Goal: Task Accomplishment & Management: Use online tool/utility

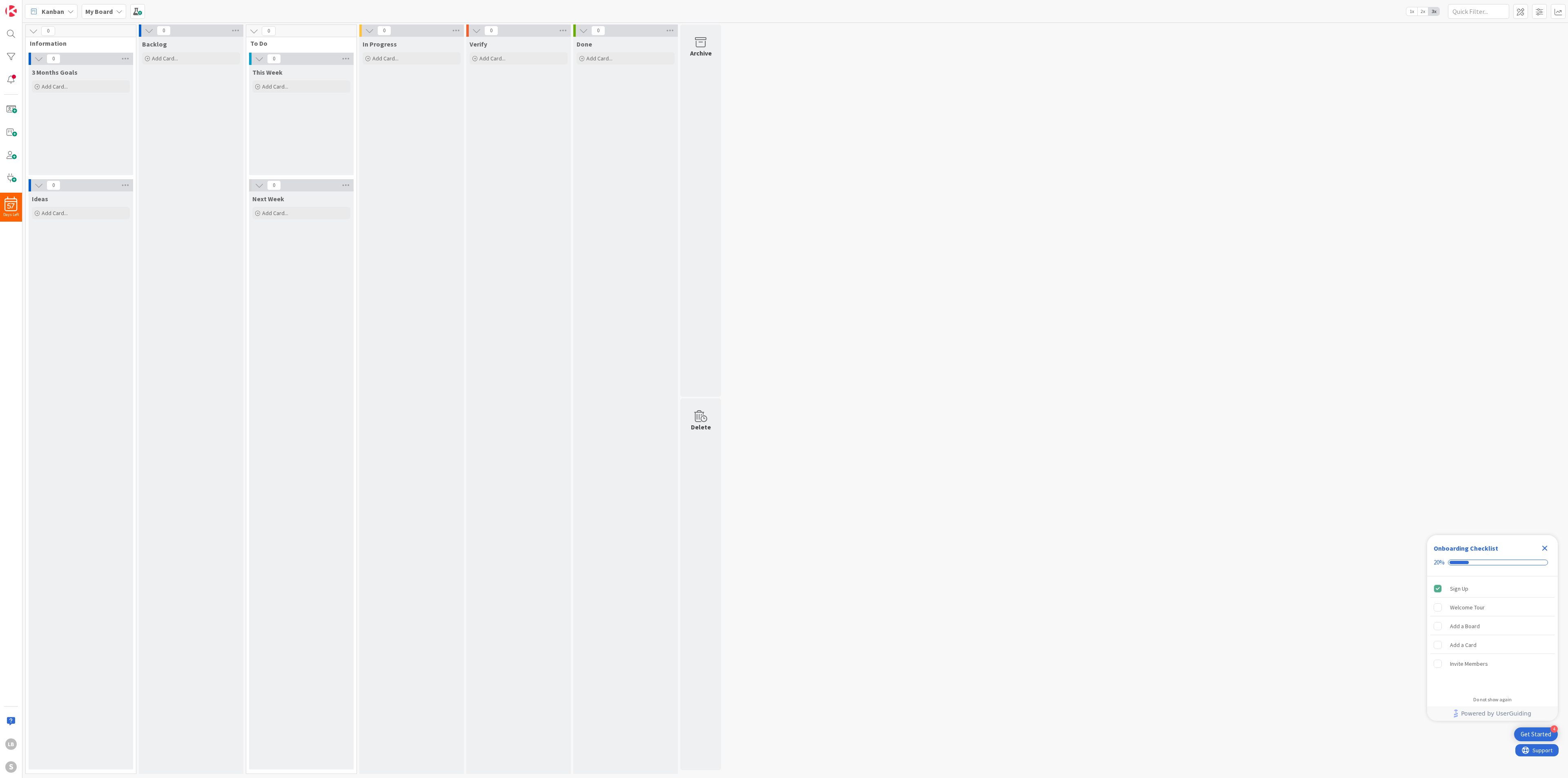
click at [117, 12] on icon at bounding box center [119, 11] width 7 height 7
click at [121, 99] on h4 "Team MANE-iacs" at bounding box center [141, 97] width 99 height 8
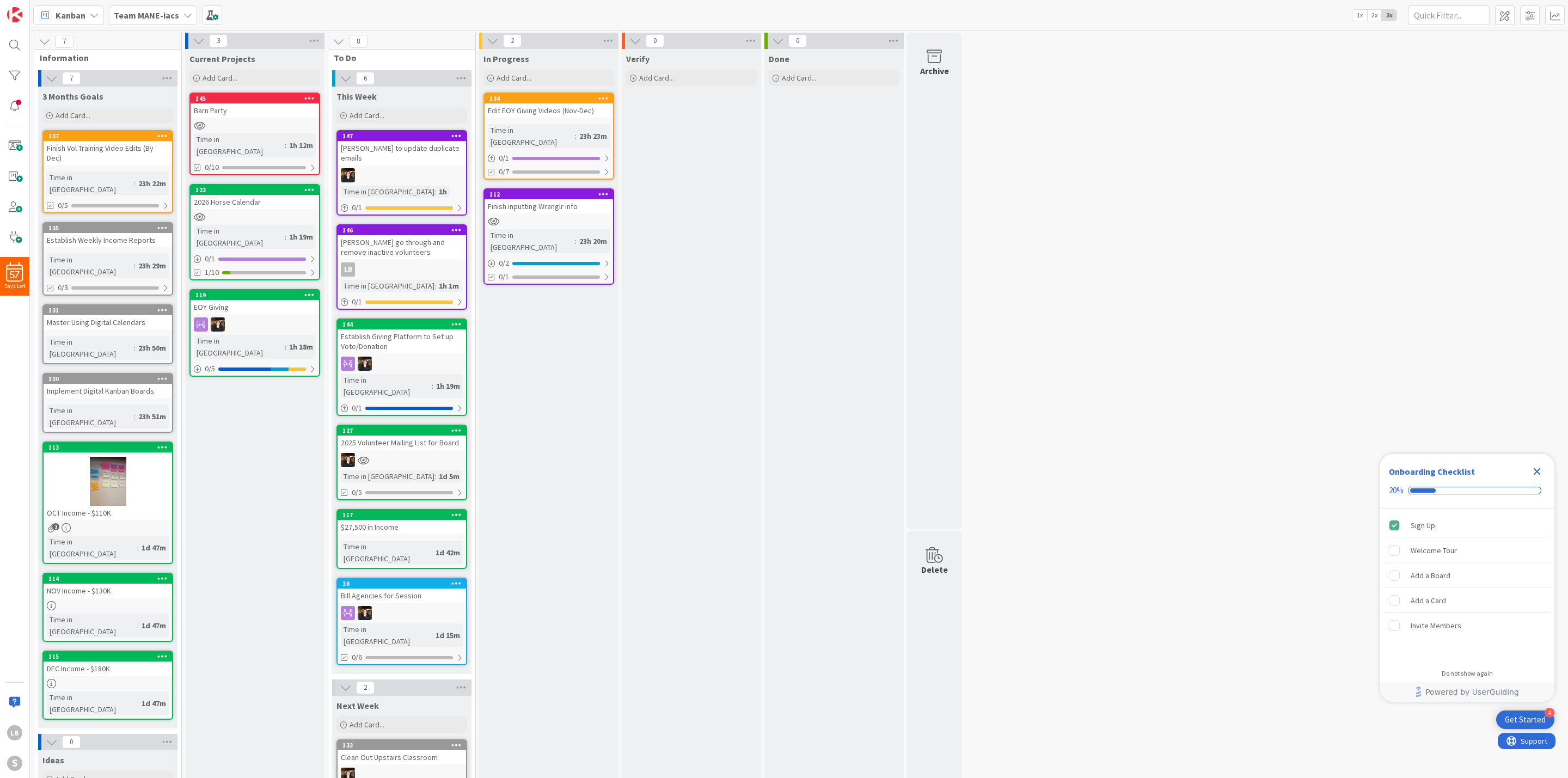
click at [249, 128] on div at bounding box center [254, 125] width 128 height 9
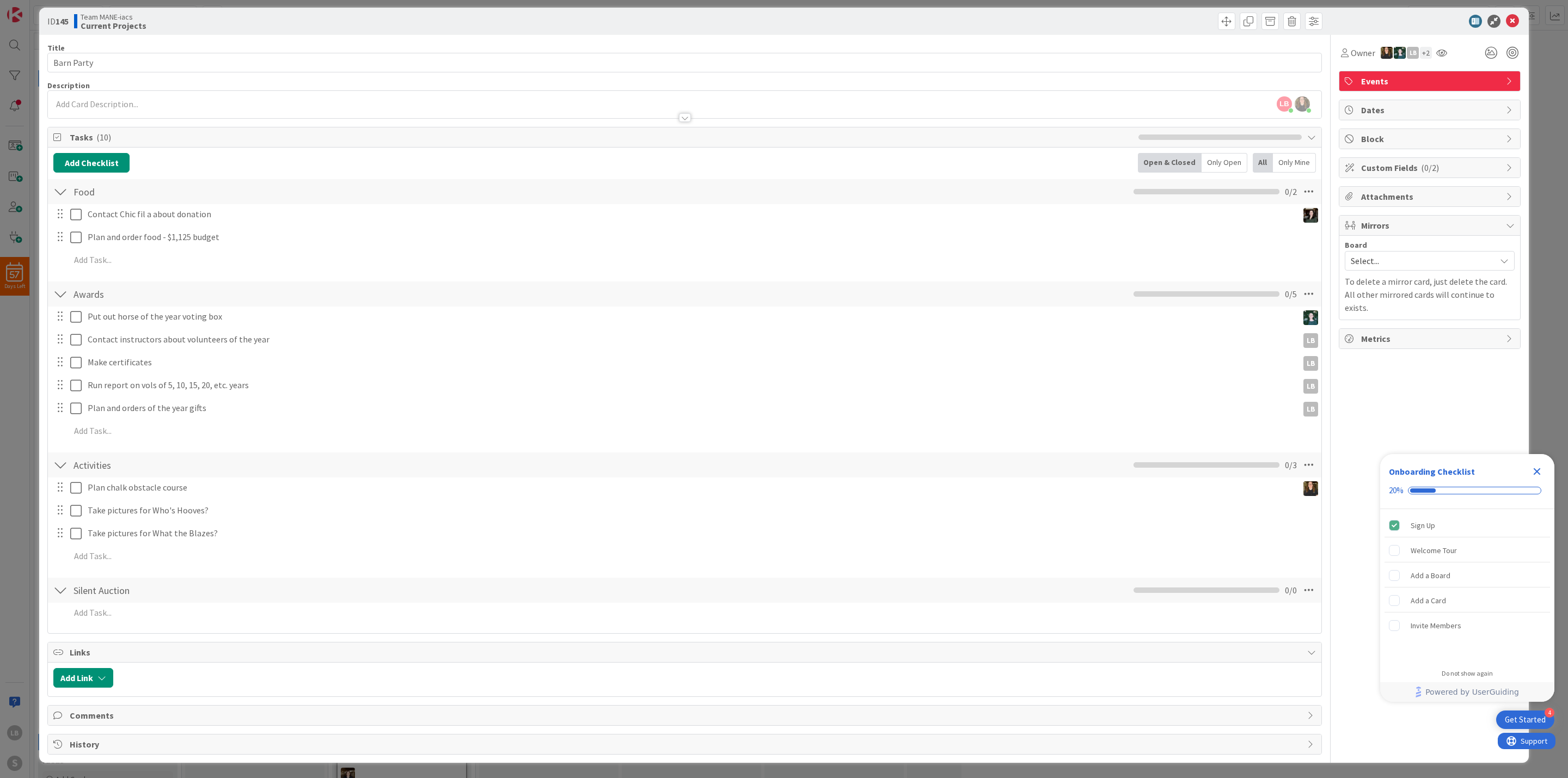
click at [1540, 469] on icon "Close Checklist" at bounding box center [1537, 471] width 7 height 7
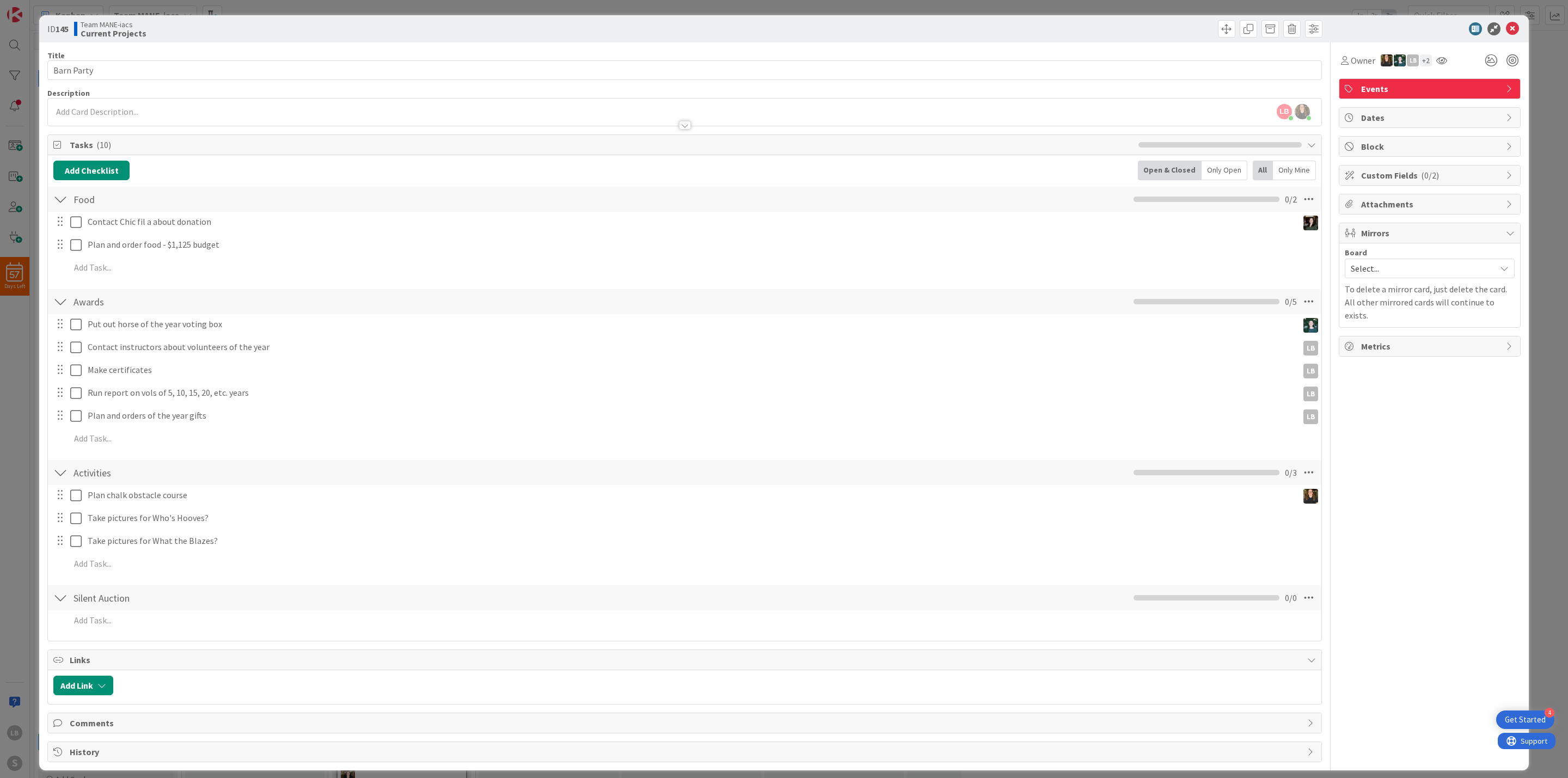
scroll to position [12, 0]
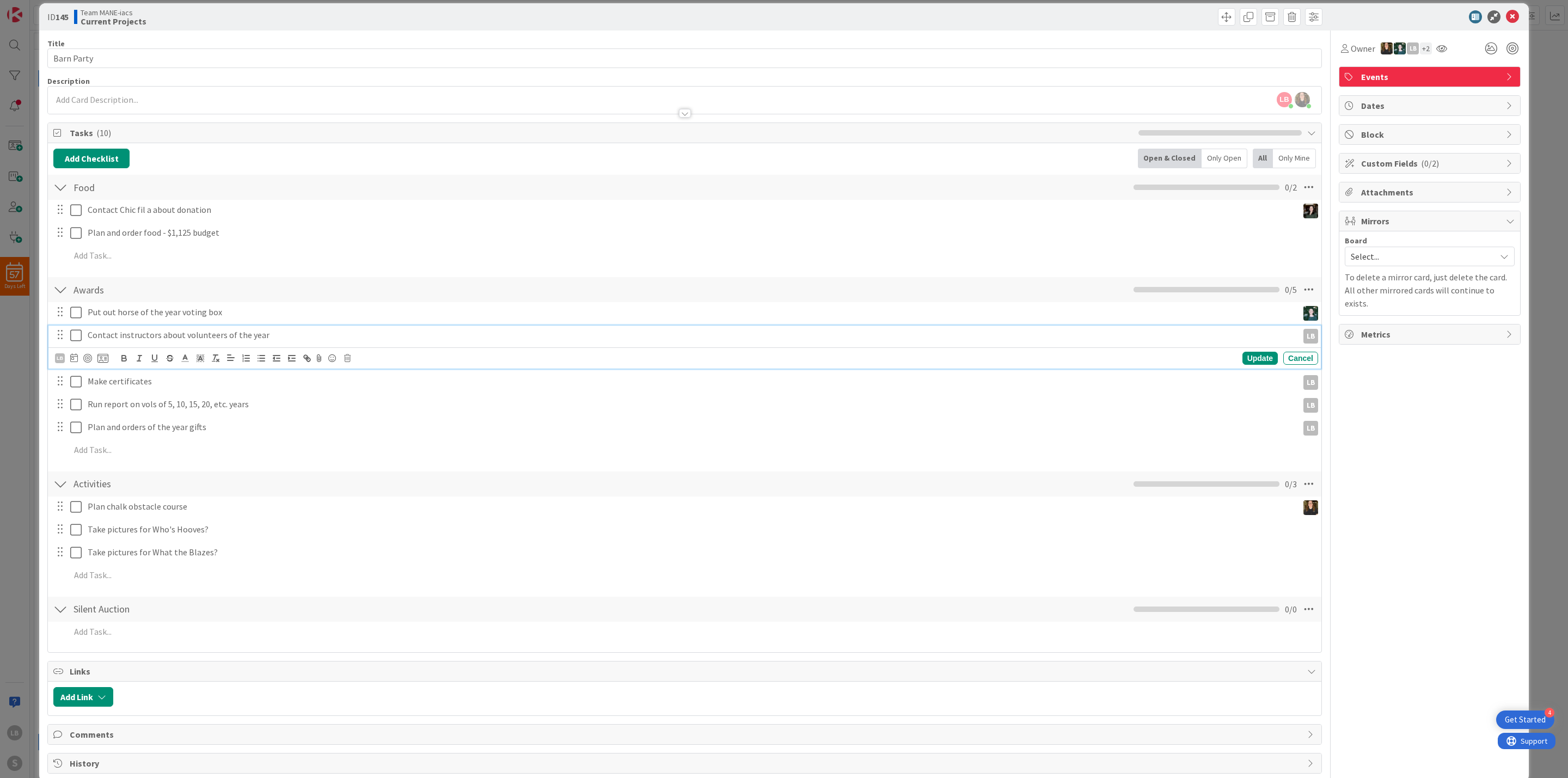
click at [170, 340] on p "Contact instructors about volunteers of the year" at bounding box center [689, 335] width 1205 height 13
click at [157, 337] on p "Contact instructors about volunteers of the year" at bounding box center [689, 335] width 1205 height 13
click at [228, 276] on div "Add Checklist Open & Closed Only Open All Only Mine Food Checklist Name 4 / 64 …" at bounding box center [683, 398] width 1262 height 498
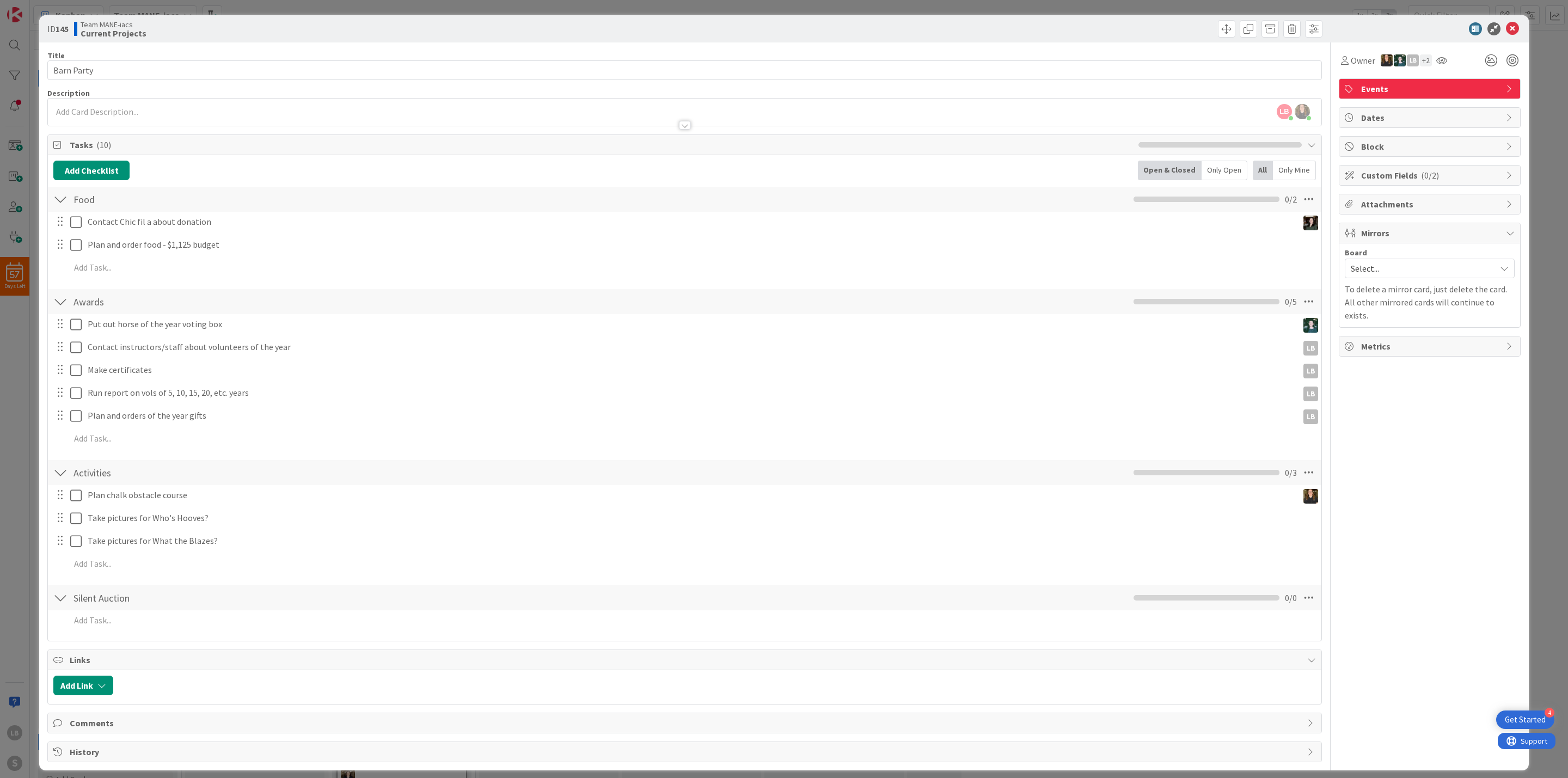
scroll to position [2, 0]
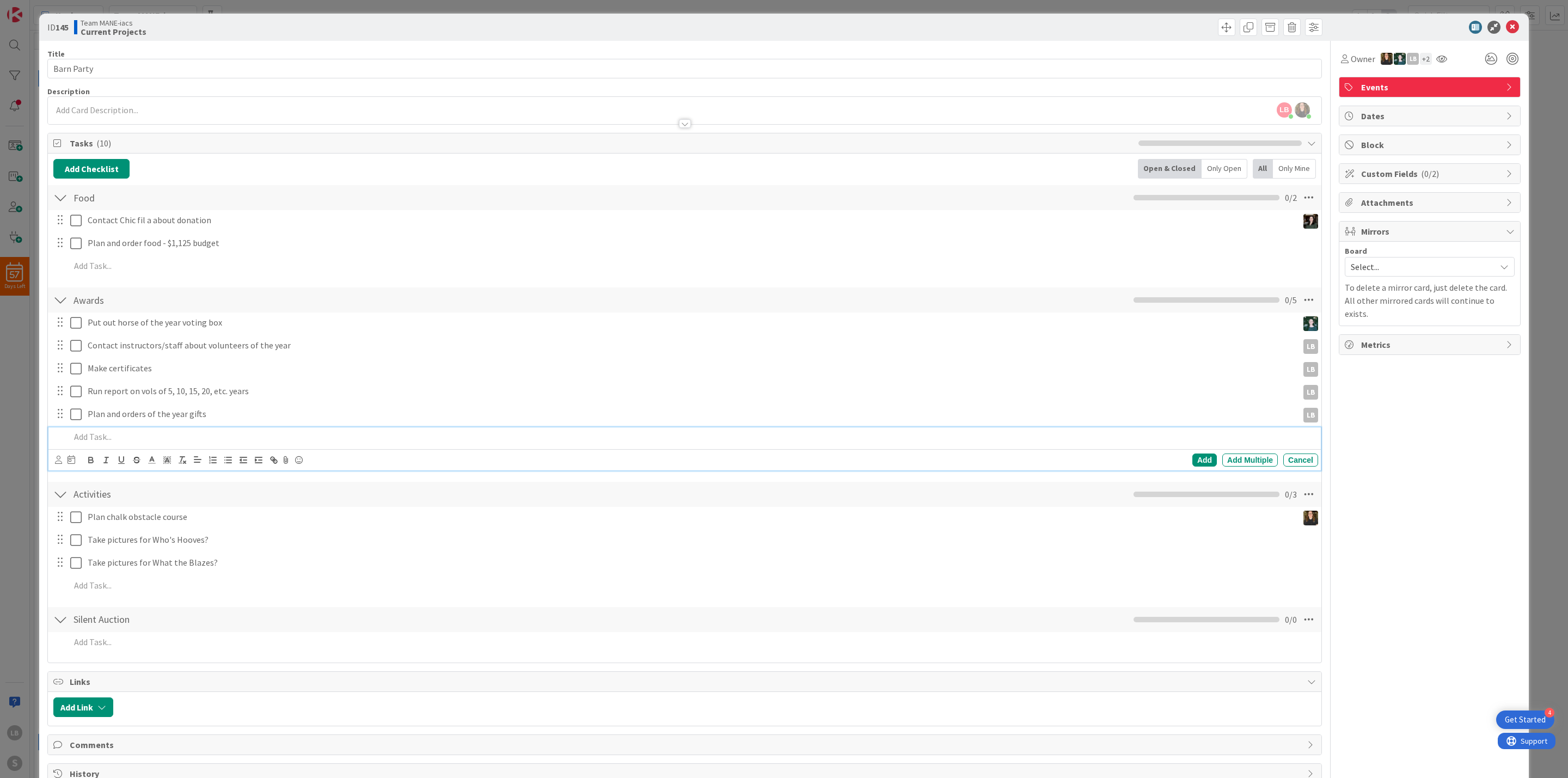
click at [126, 446] on div at bounding box center [691, 437] width 1252 height 19
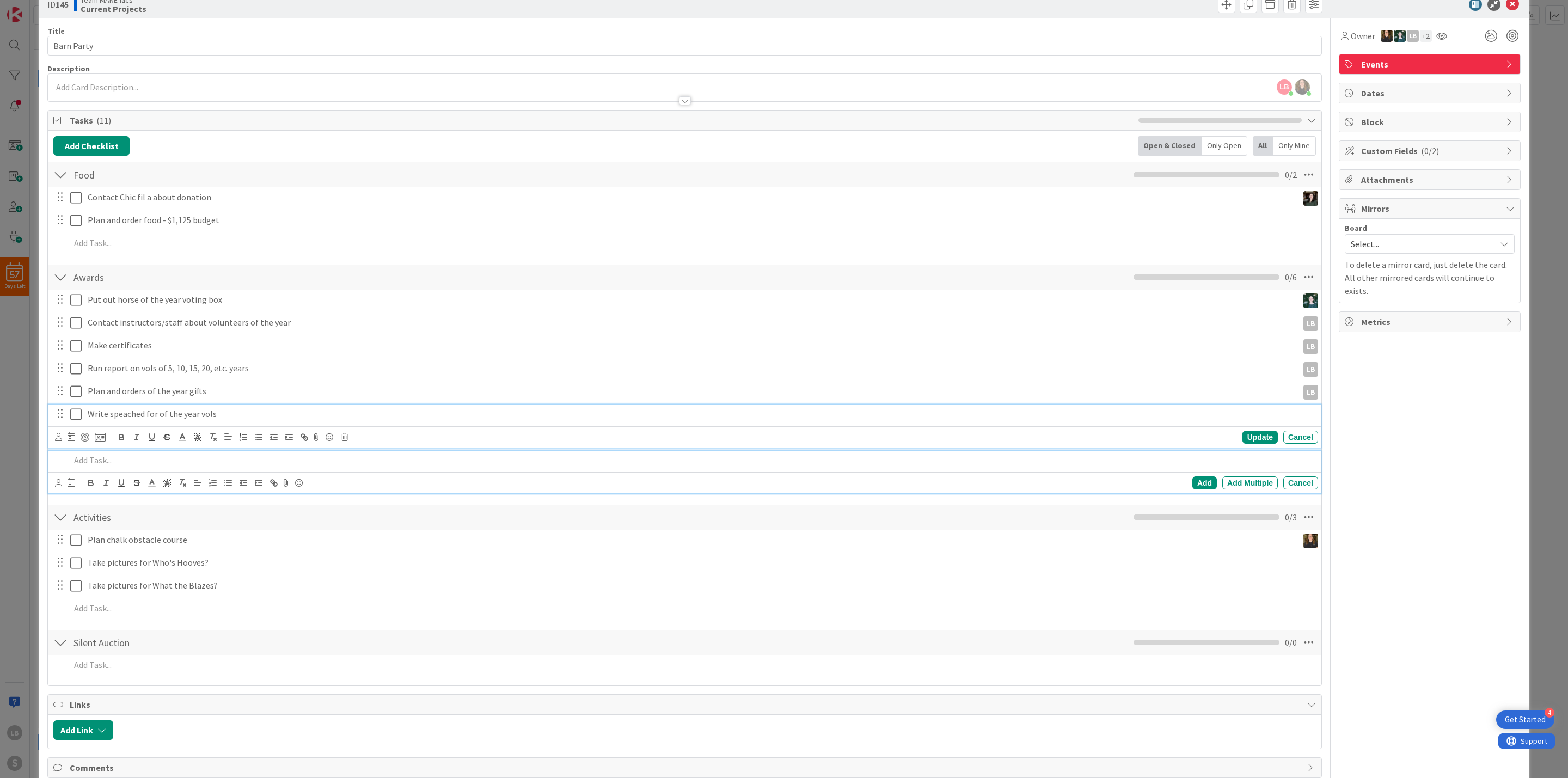
click at [116, 415] on div "Write speached for of the year vols Update Cancel" at bounding box center [683, 426] width 1272 height 43
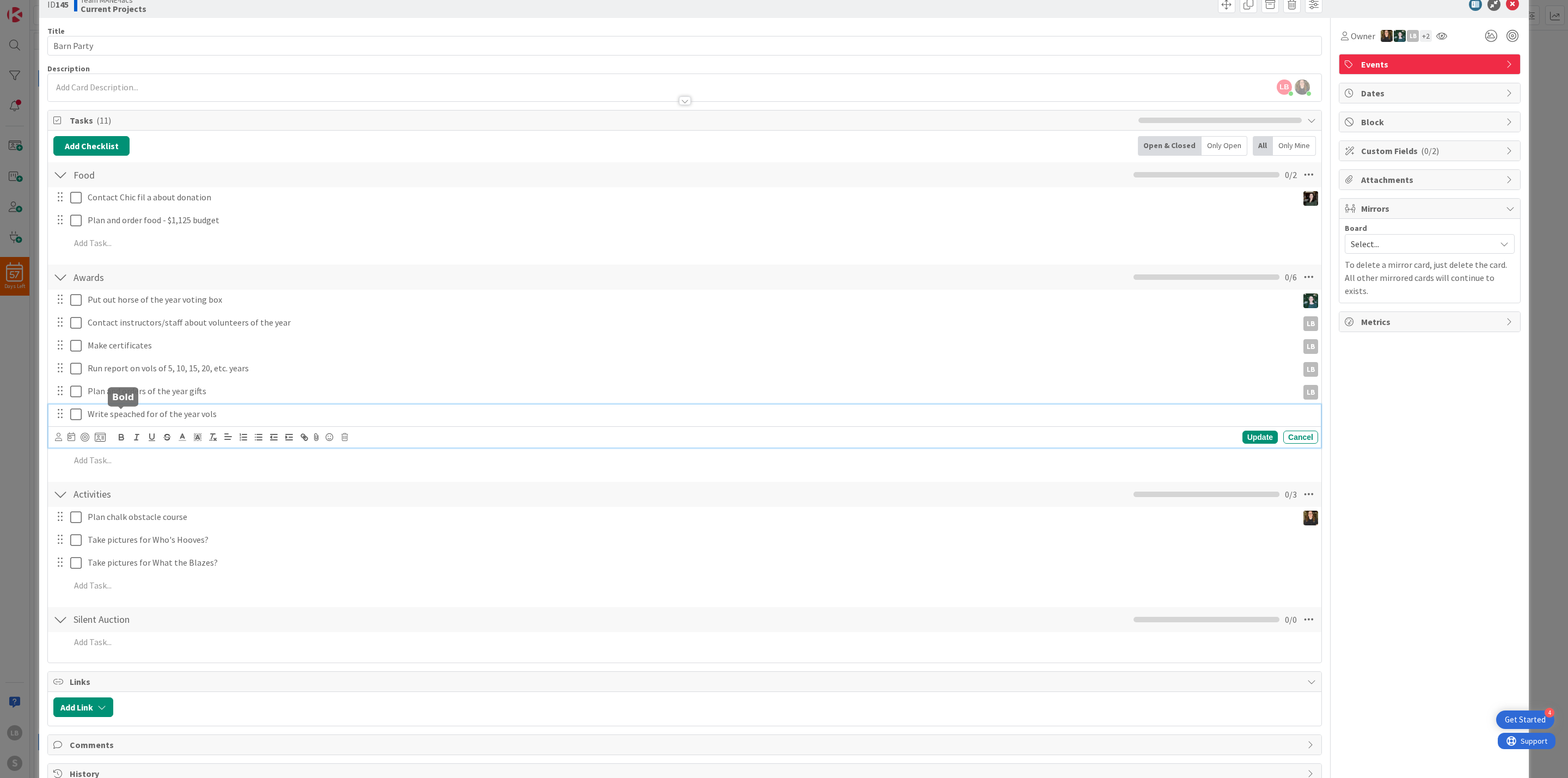
scroll to position [48, 0]
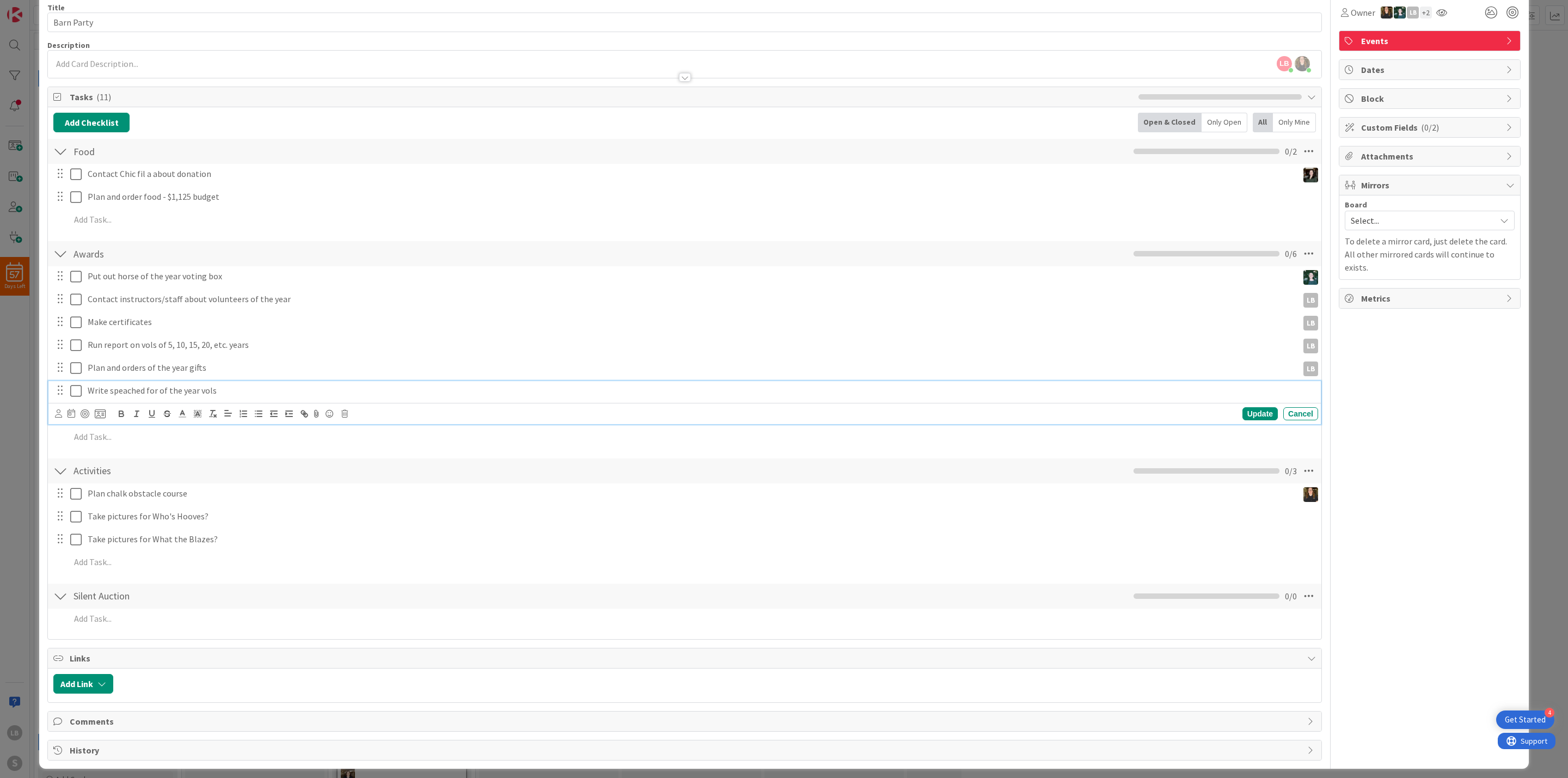
click at [137, 389] on p "Write speached for of the year vols" at bounding box center [700, 390] width 1226 height 13
click at [159, 400] on div "Write speeches for of the year vols" at bounding box center [700, 390] width 1235 height 19
click at [56, 415] on icon at bounding box center [58, 413] width 7 height 8
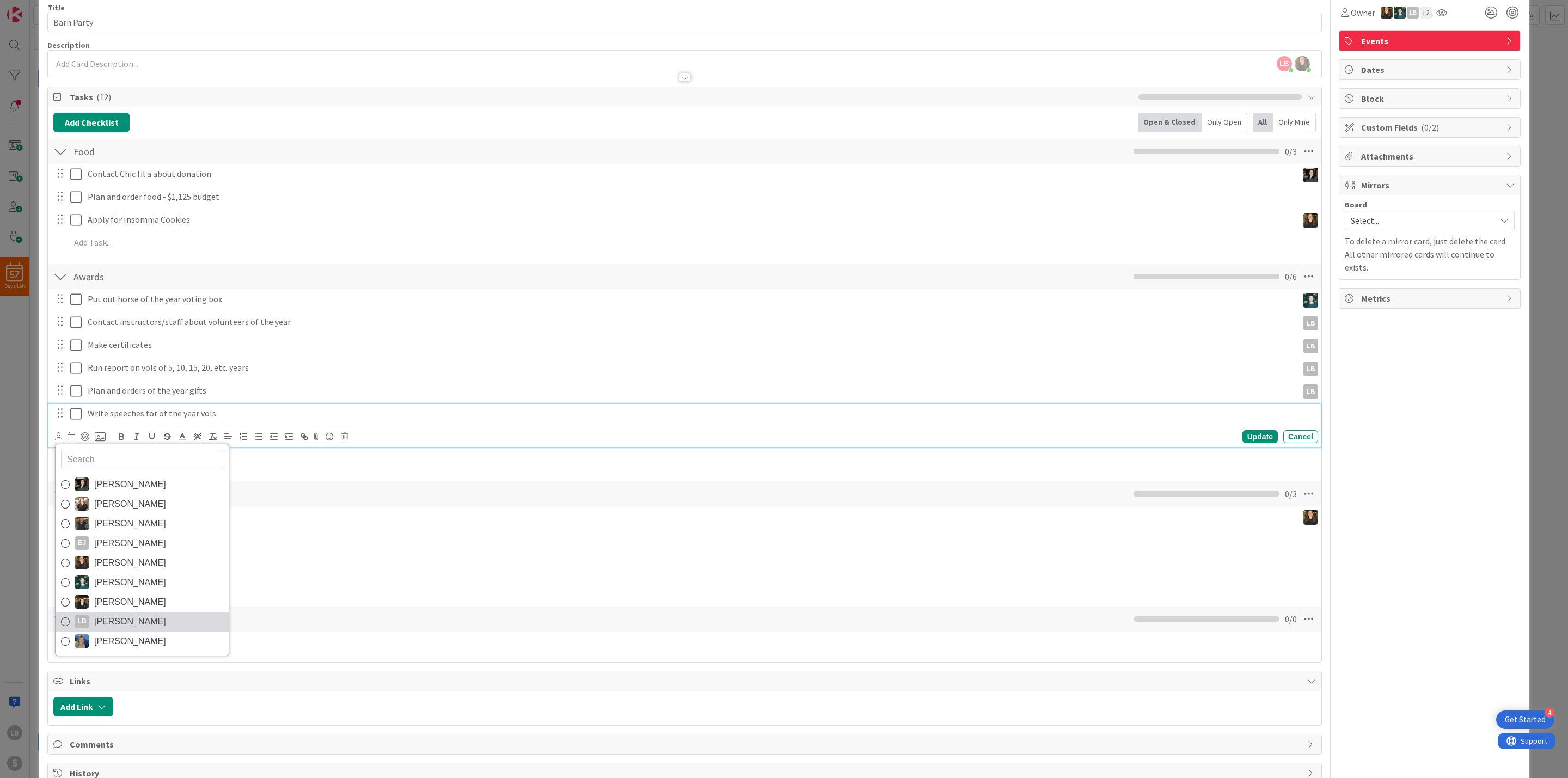
click at [64, 626] on icon at bounding box center [65, 622] width 9 height 17
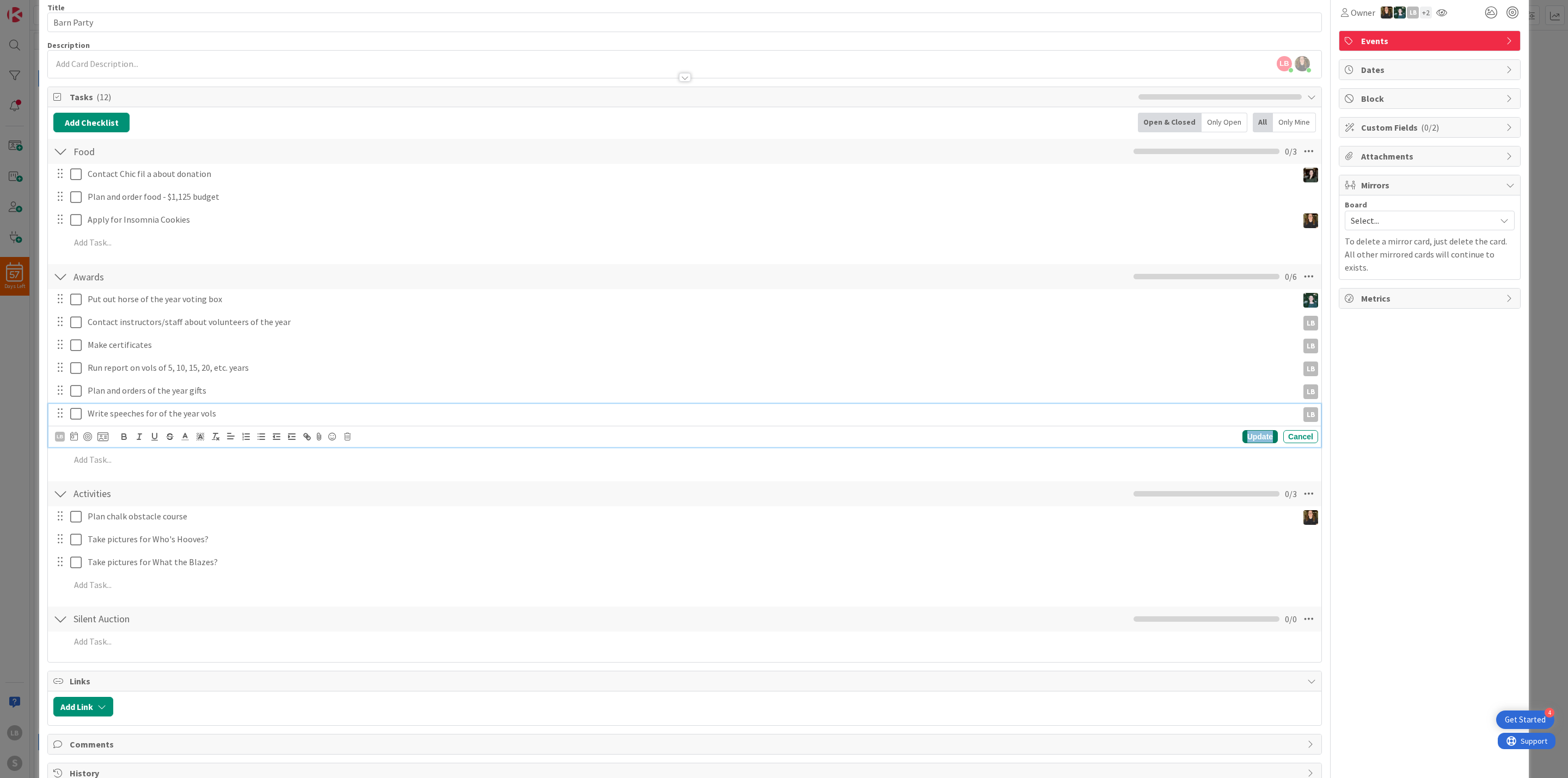
click at [1247, 437] on div "Update" at bounding box center [1260, 436] width 35 height 13
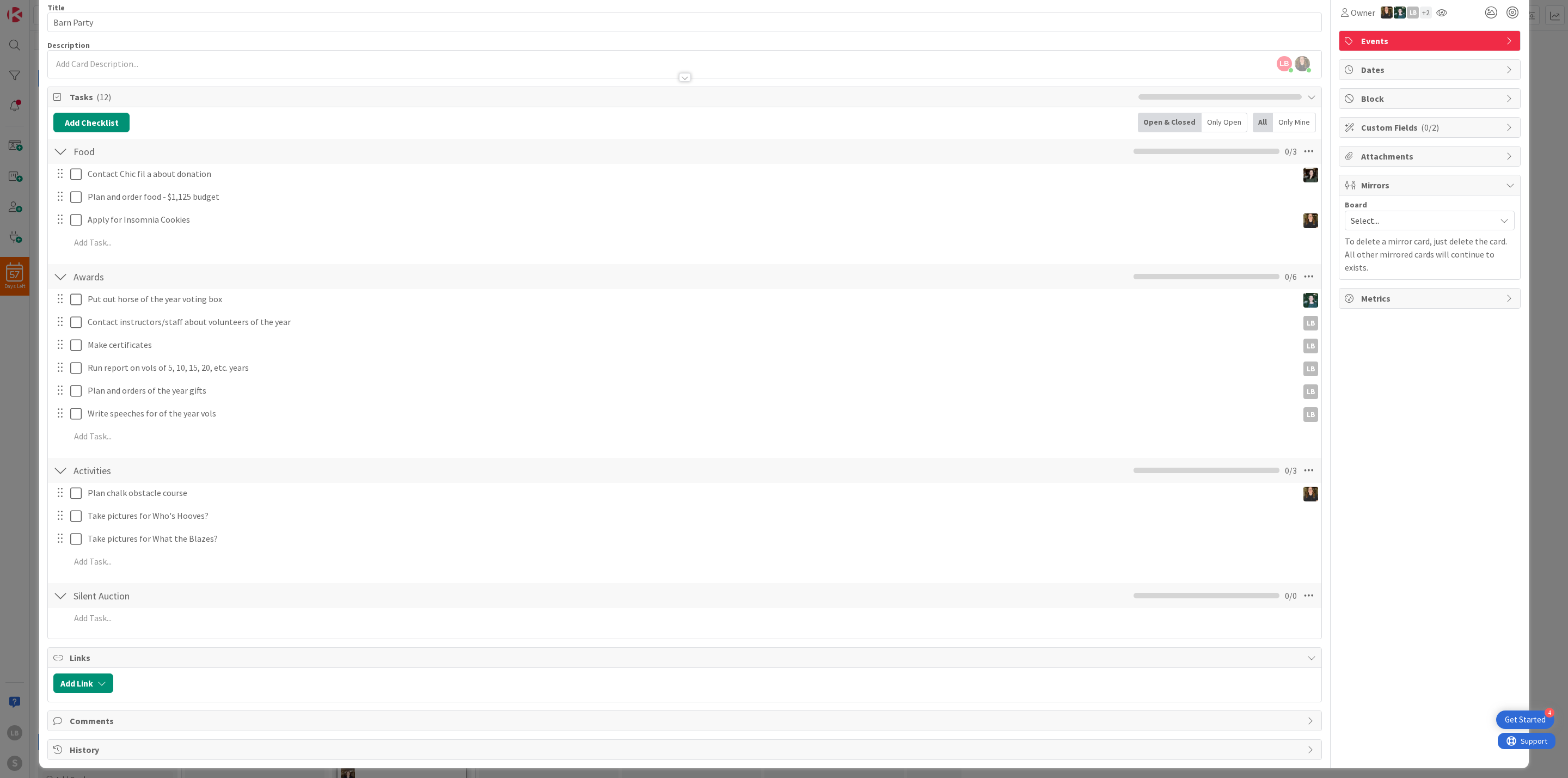
scroll to position [58, 0]
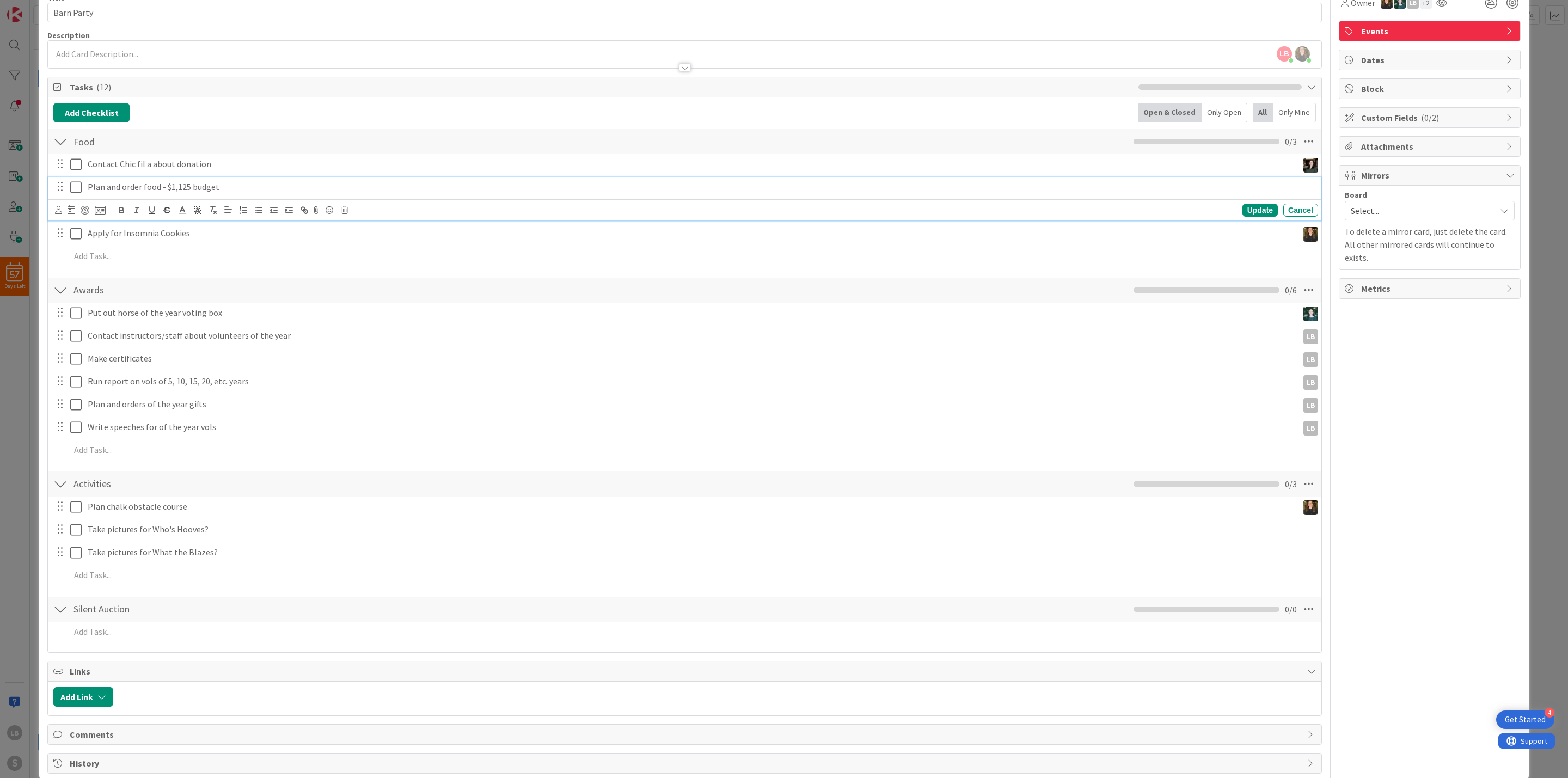
click at [192, 193] on p "Plan and order food - $1,125 budget" at bounding box center [700, 186] width 1226 height 13
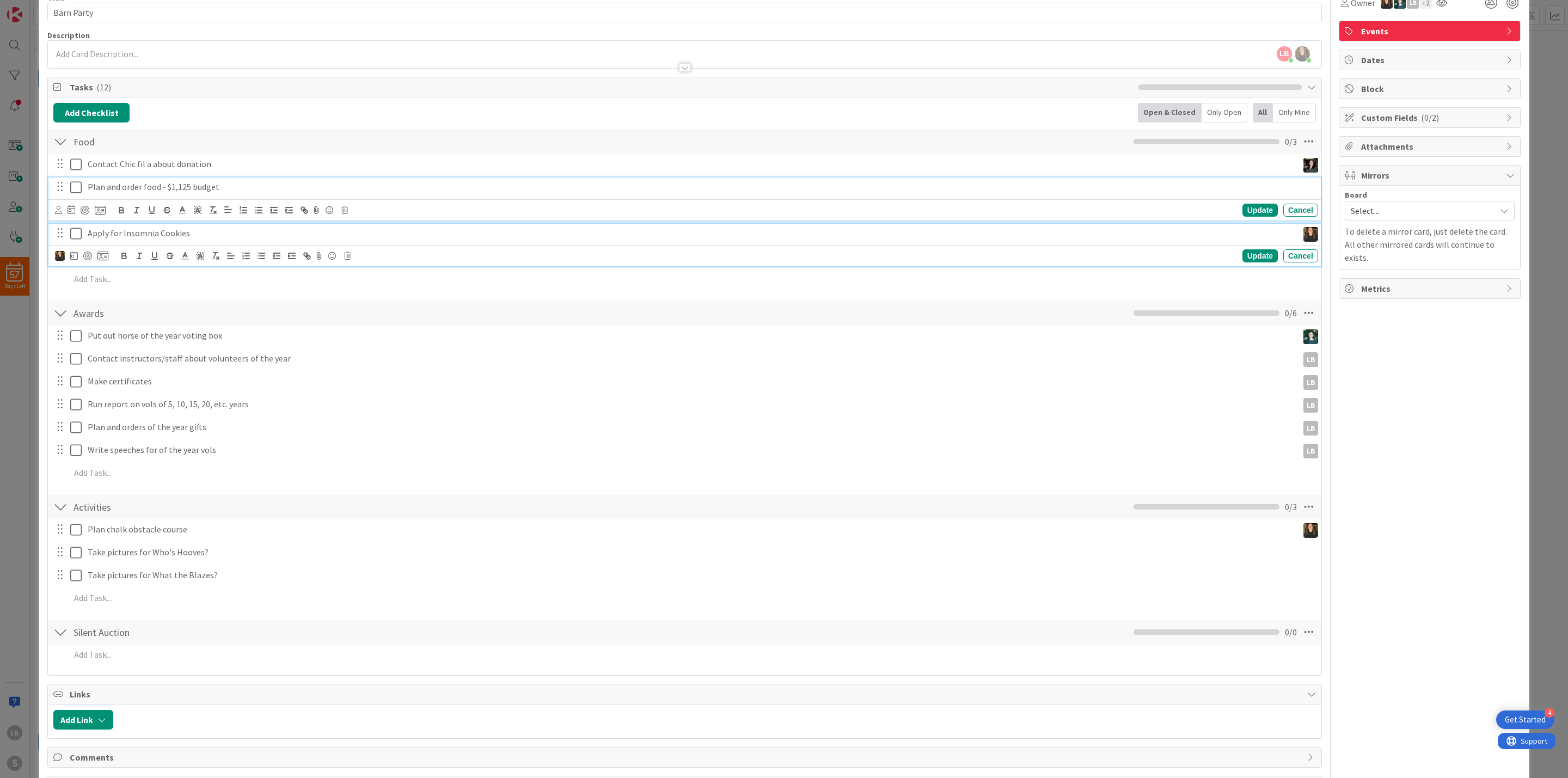
click at [196, 235] on p "Apply for Insomnia Cookies" at bounding box center [689, 233] width 1205 height 13
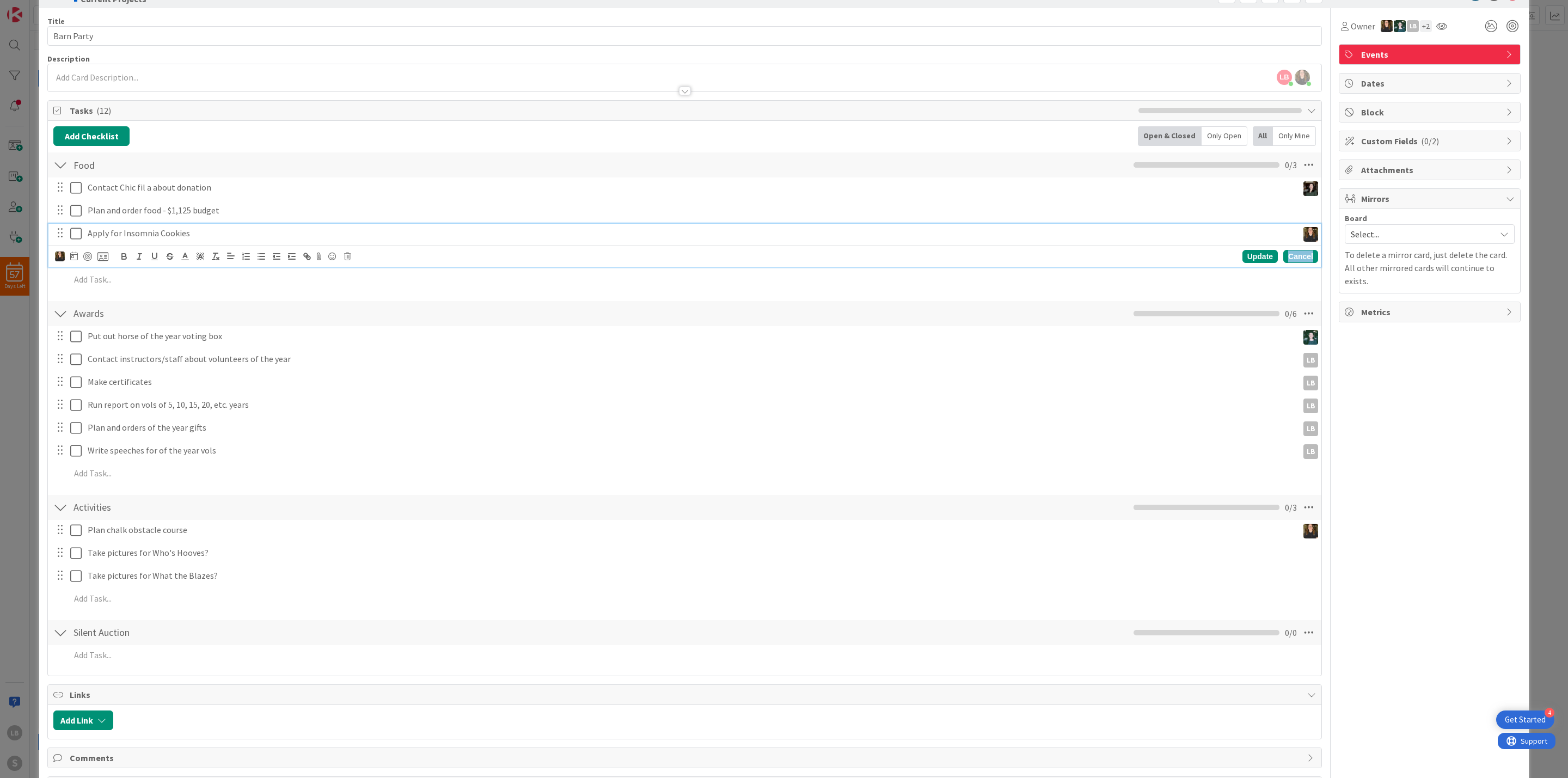
click at [1288, 255] on div "Cancel" at bounding box center [1300, 256] width 35 height 13
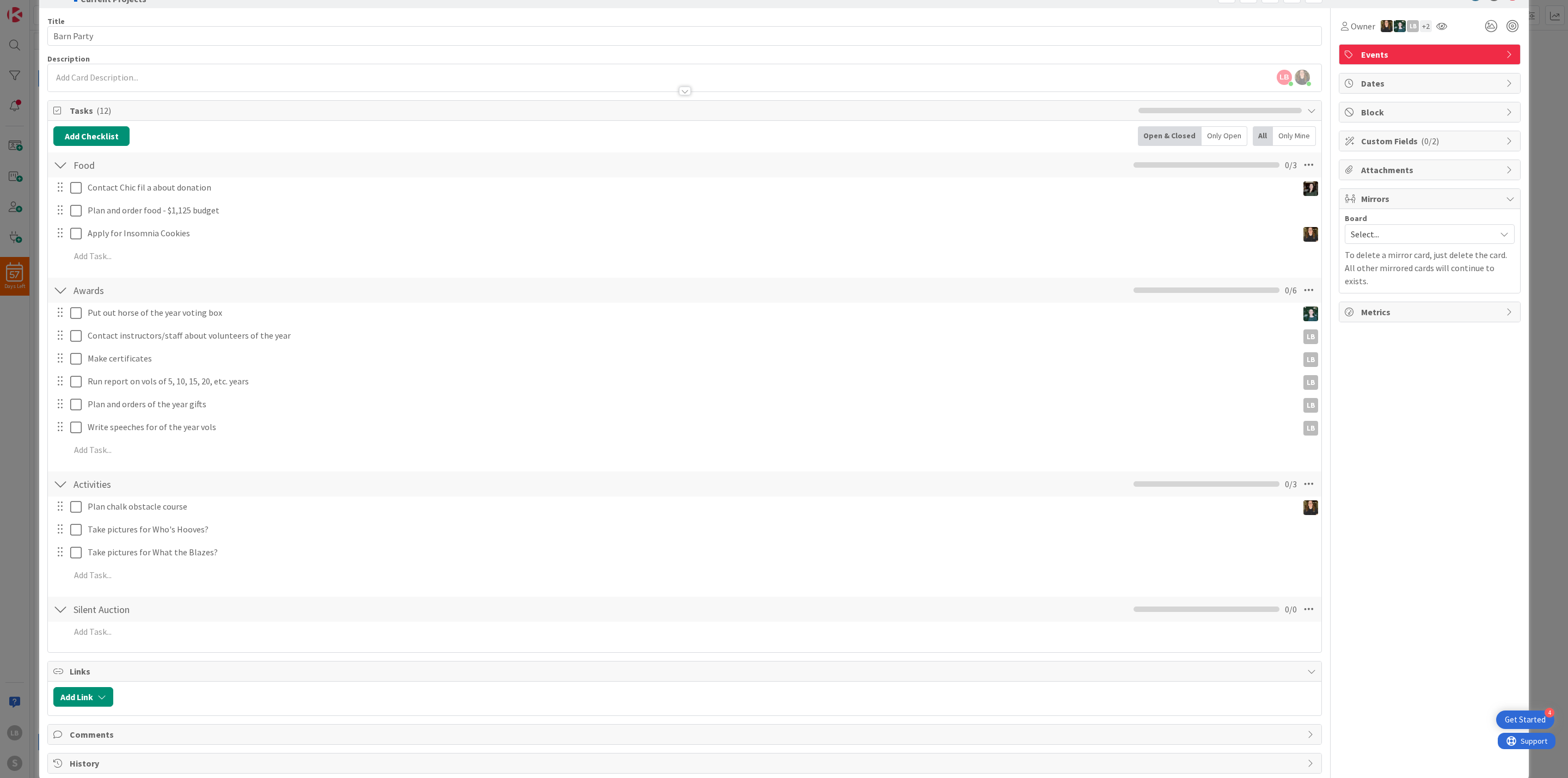
scroll to position [58, 0]
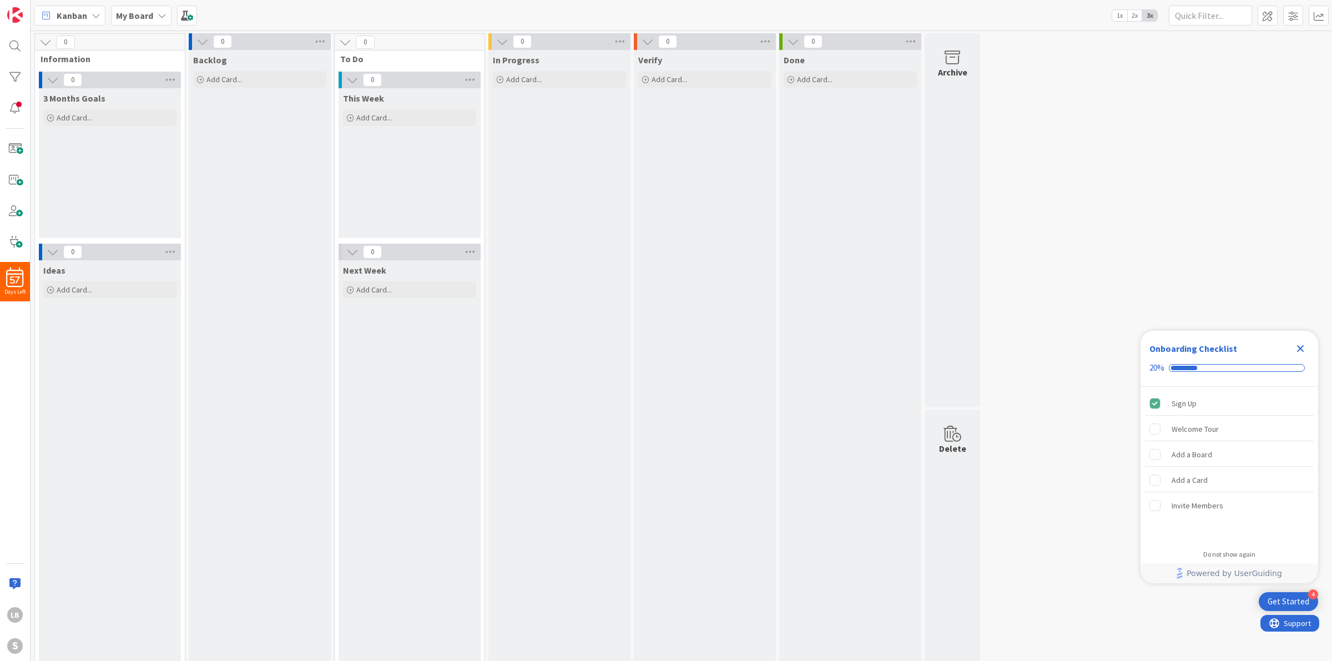
click at [1299, 347] on icon "Close Checklist" at bounding box center [1300, 348] width 7 height 7
click at [159, 17] on icon at bounding box center [162, 15] width 9 height 9
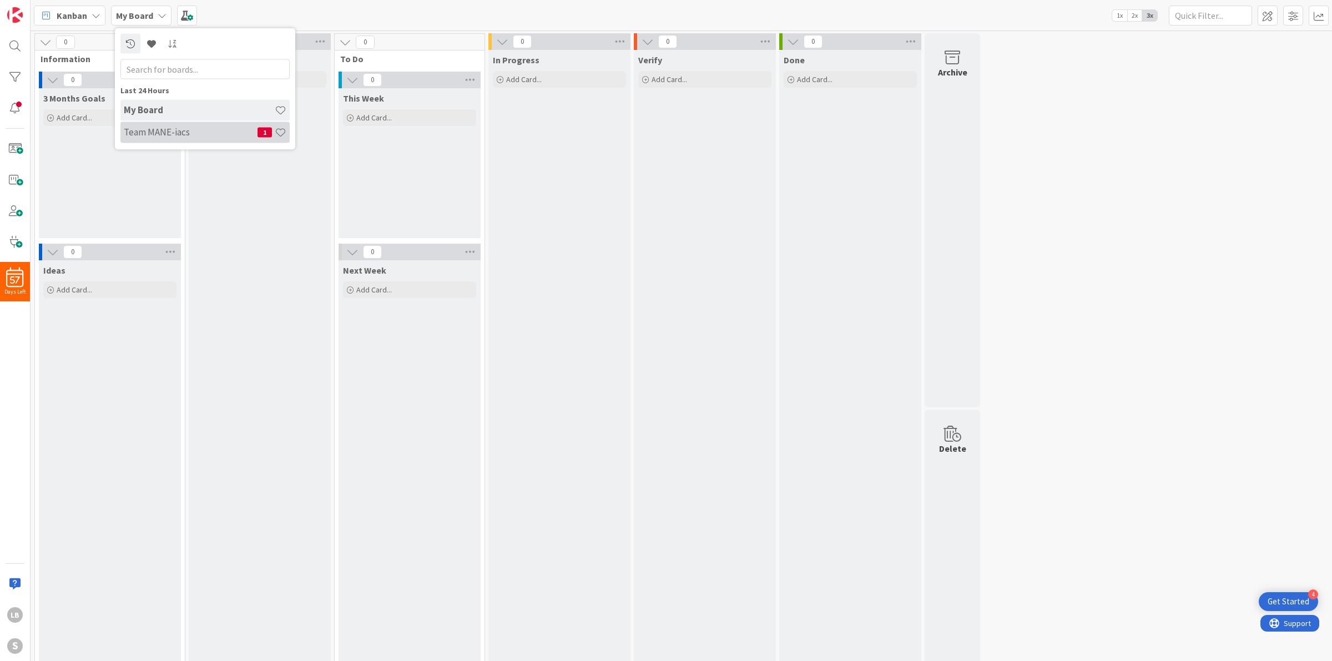
click at [155, 132] on h4 "Team MANE-iacs" at bounding box center [191, 132] width 134 height 11
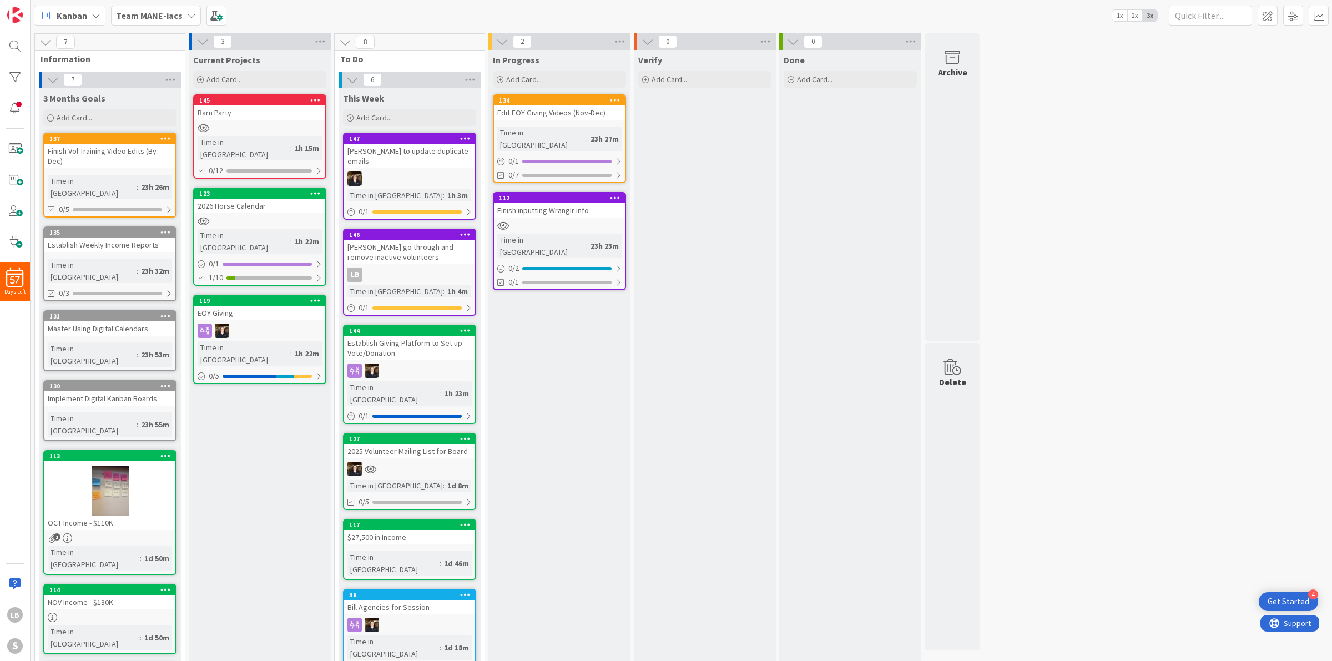
click at [256, 132] on div "145 Barn Party Time in [GEOGRAPHIC_DATA] : 1h 15m 0/12" at bounding box center [259, 136] width 133 height 84
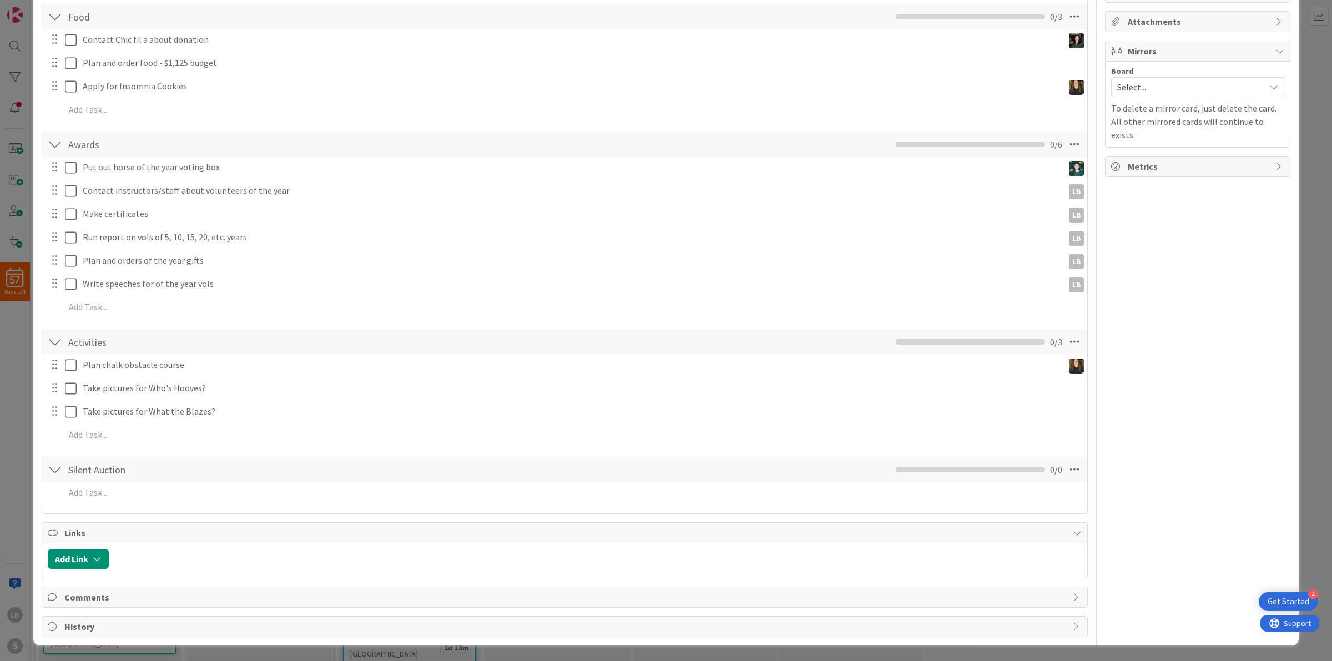
scroll to position [68, 0]
